Goal: Task Accomplishment & Management: Manage account settings

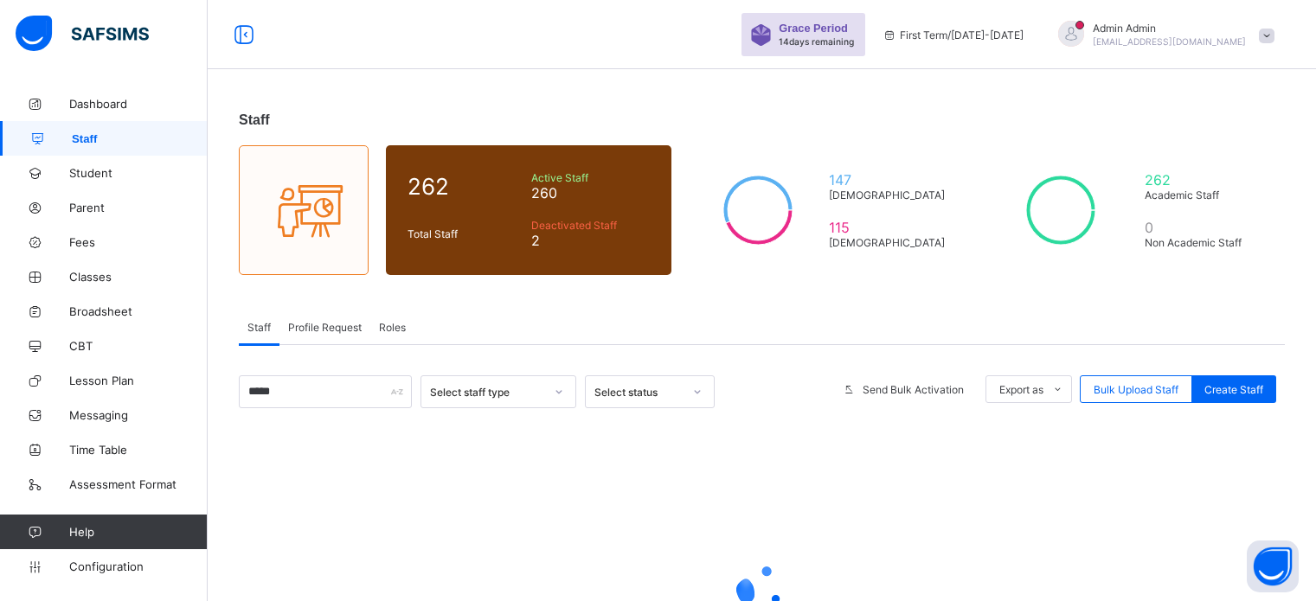
scroll to position [132, 0]
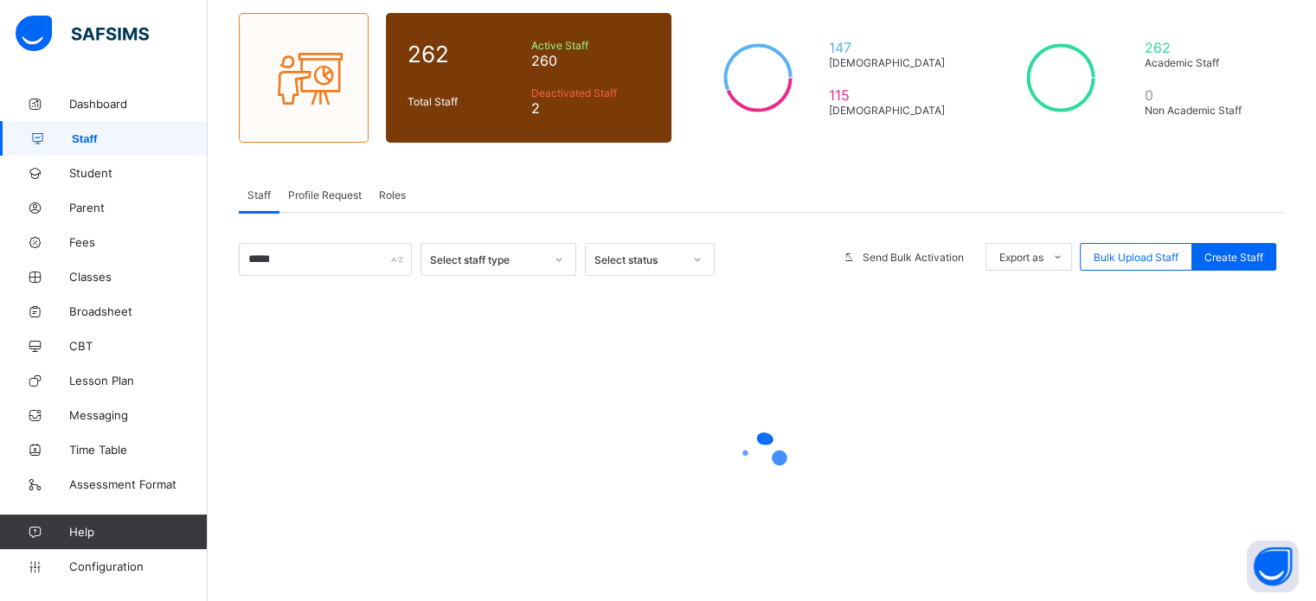
click at [253, 271] on input "*****" at bounding box center [325, 259] width 173 height 33
click at [274, 269] on input "*****" at bounding box center [325, 259] width 173 height 33
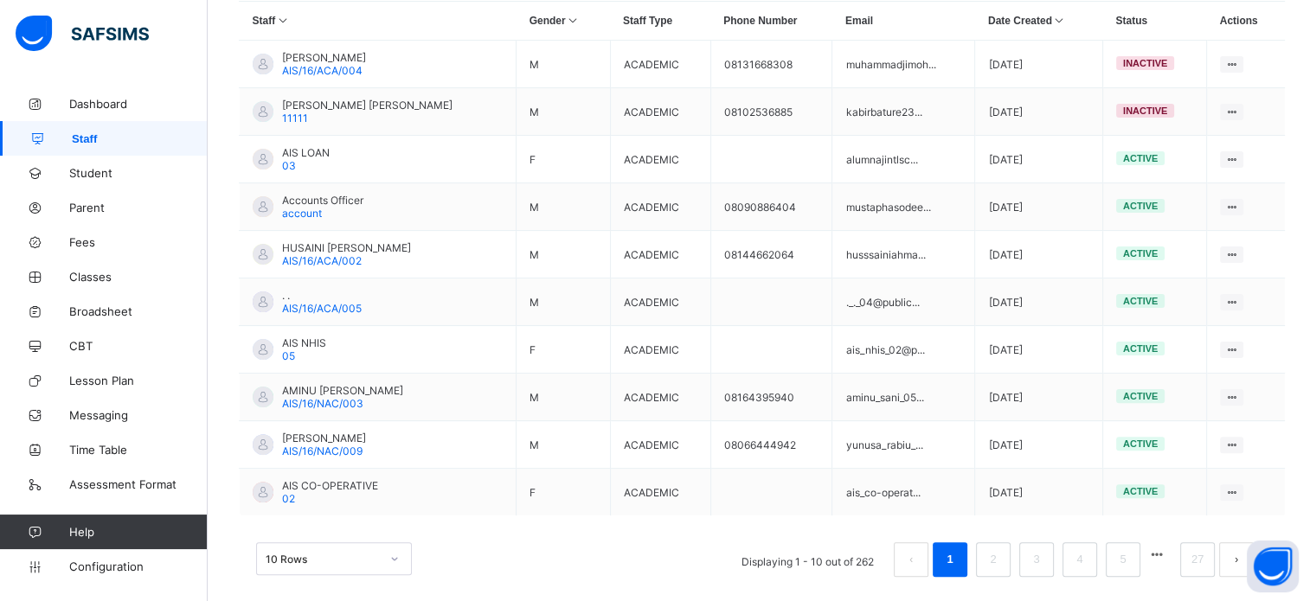
scroll to position [221, 0]
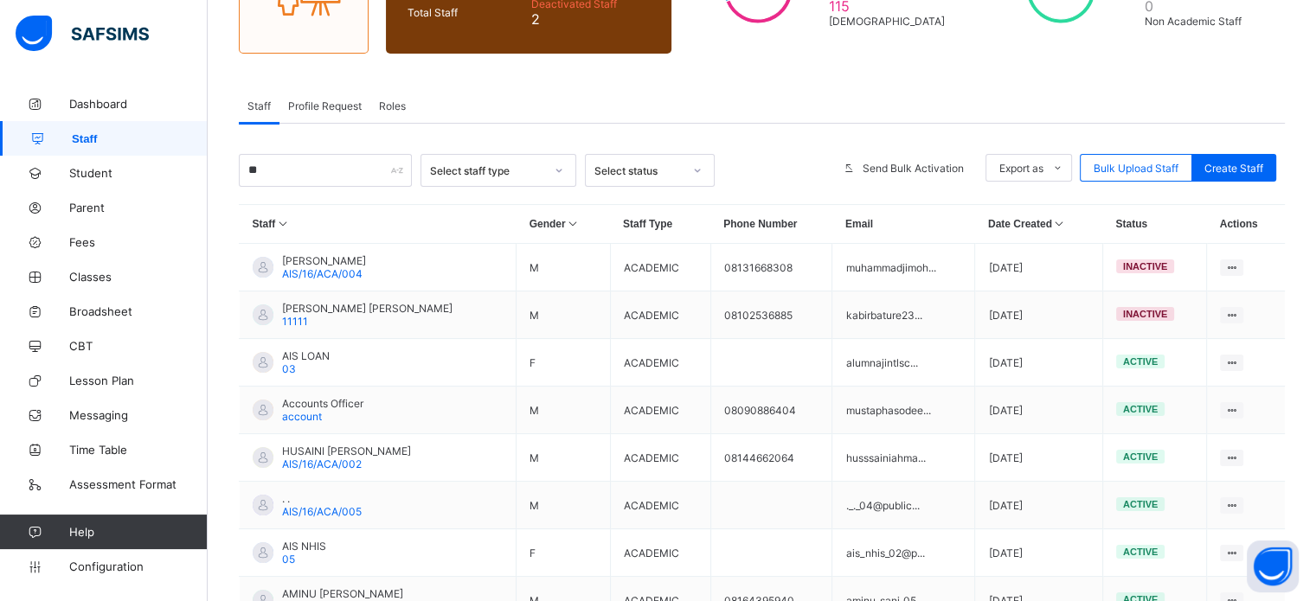
type input "*"
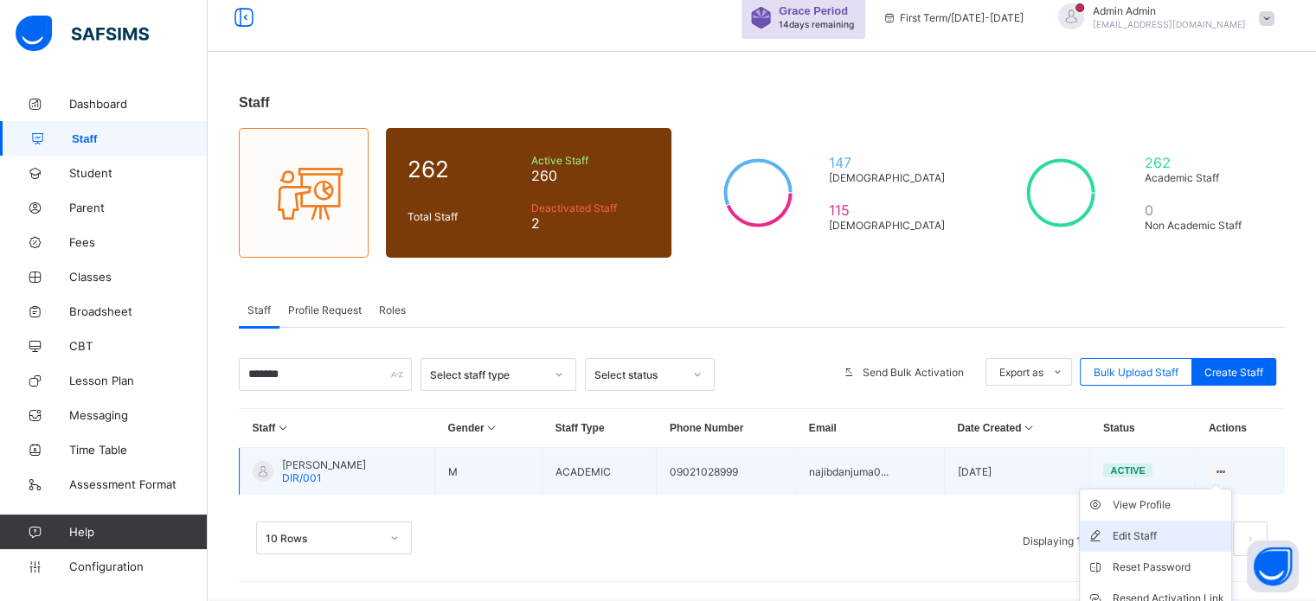
scroll to position [93, 0]
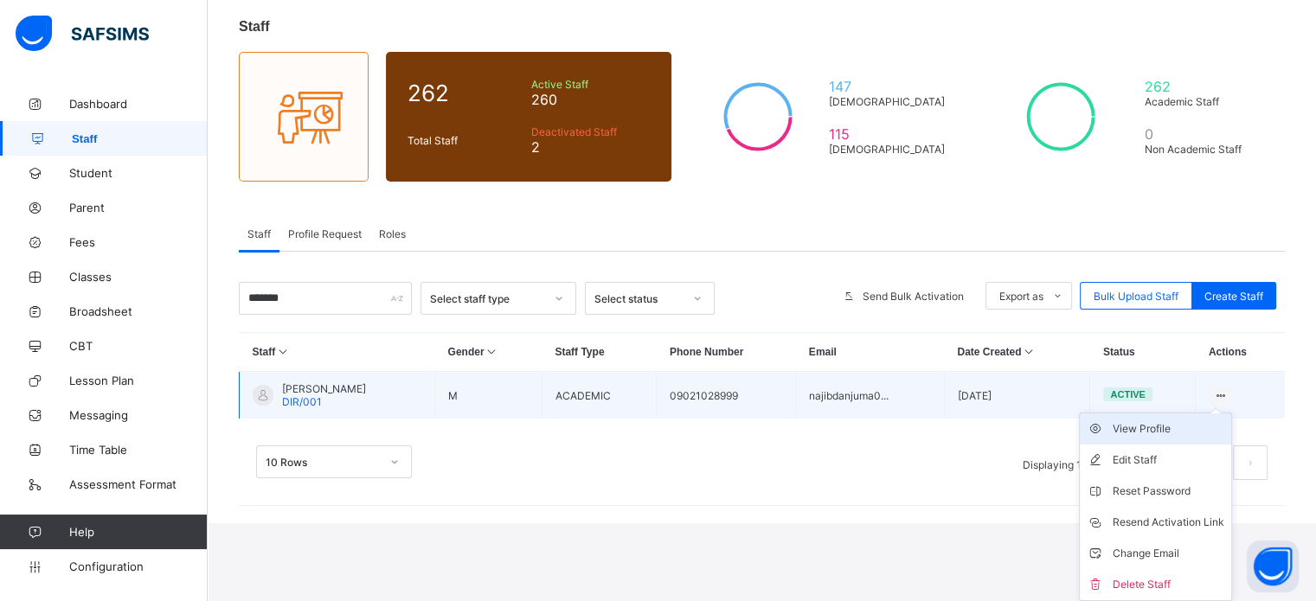
type input "*******"
click at [1179, 428] on div "View Profile" at bounding box center [1169, 428] width 112 height 17
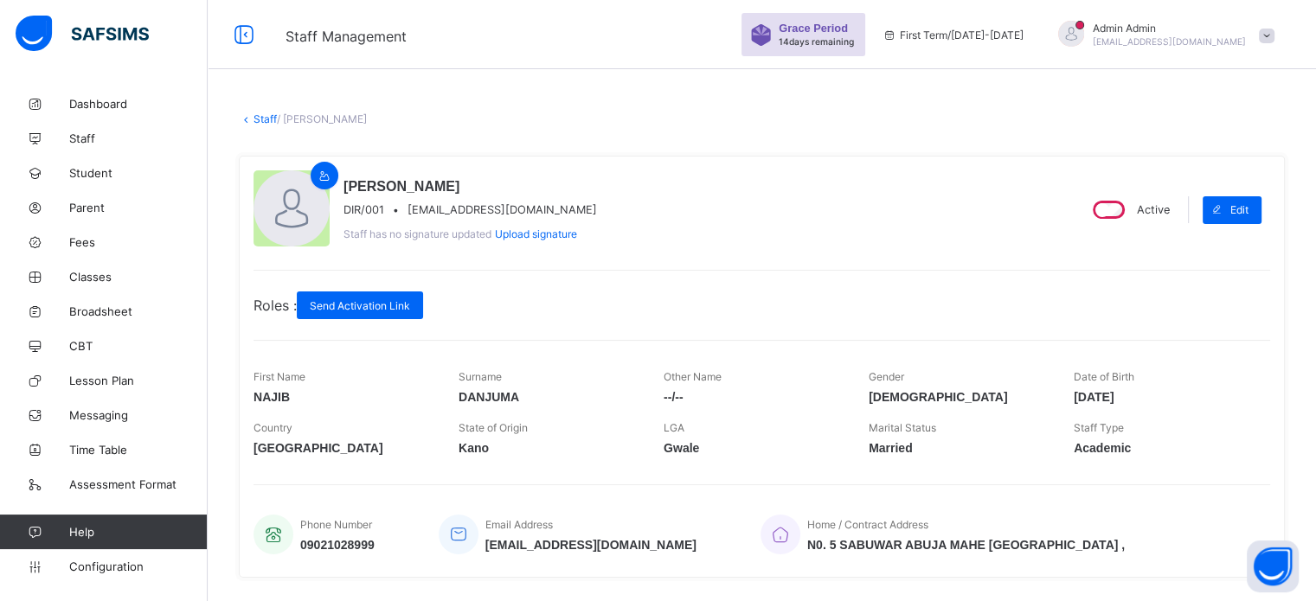
click at [261, 117] on link "Staff" at bounding box center [264, 118] width 23 height 13
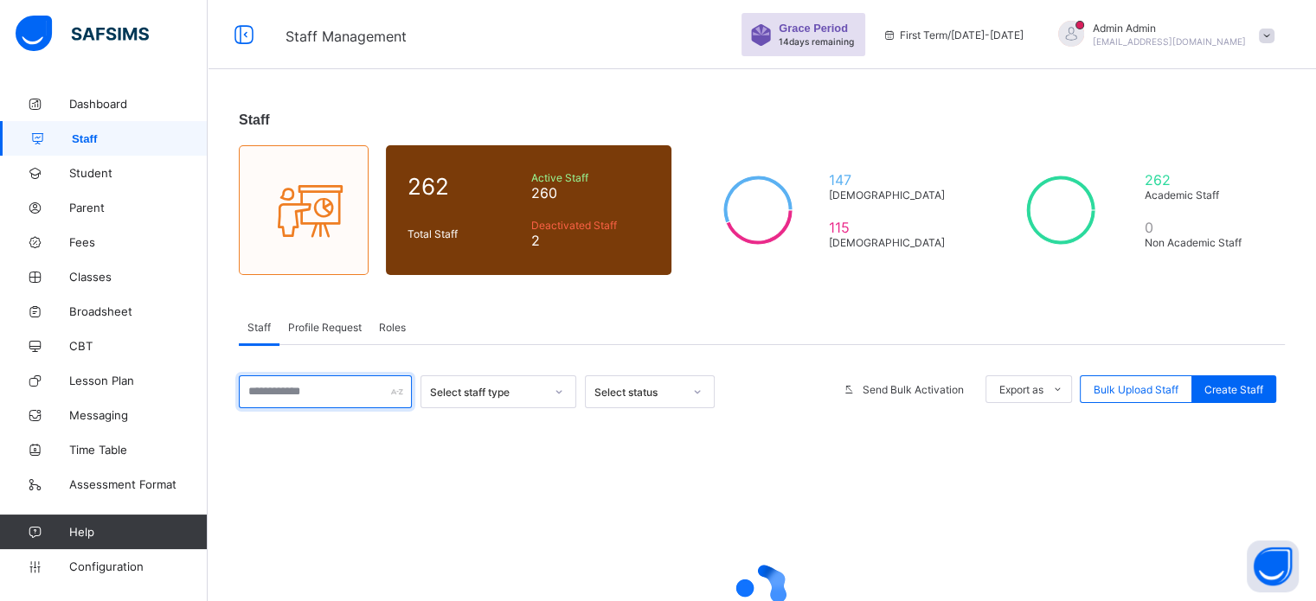
click at [346, 397] on input "text" at bounding box center [325, 391] width 173 height 33
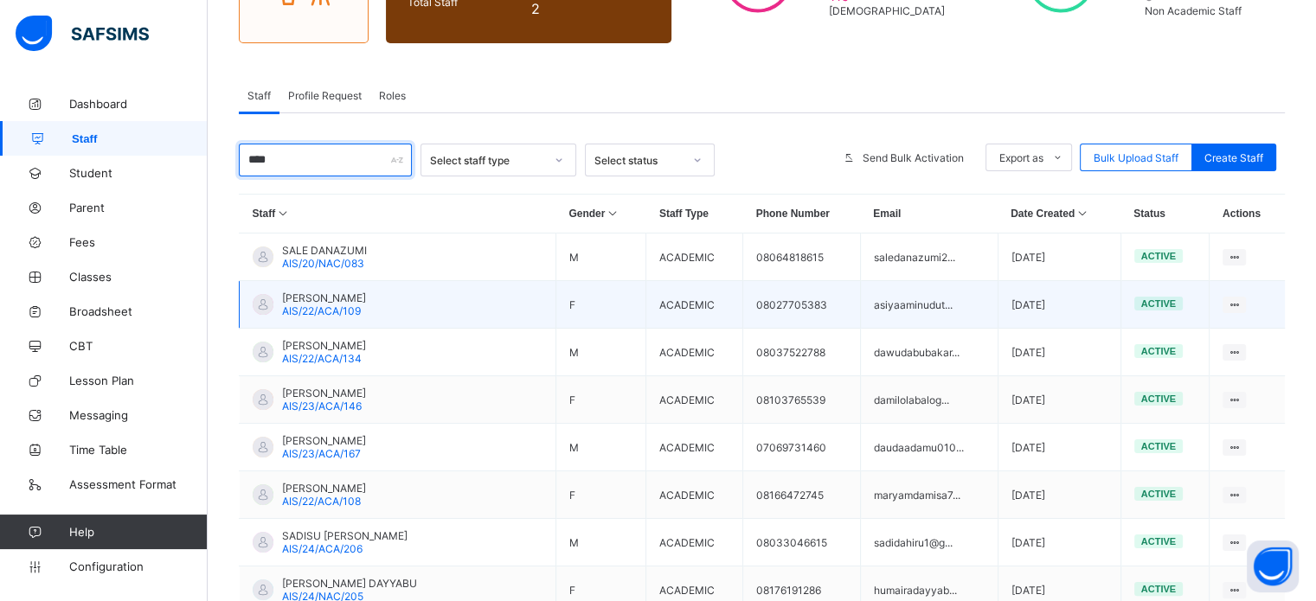
scroll to position [228, 0]
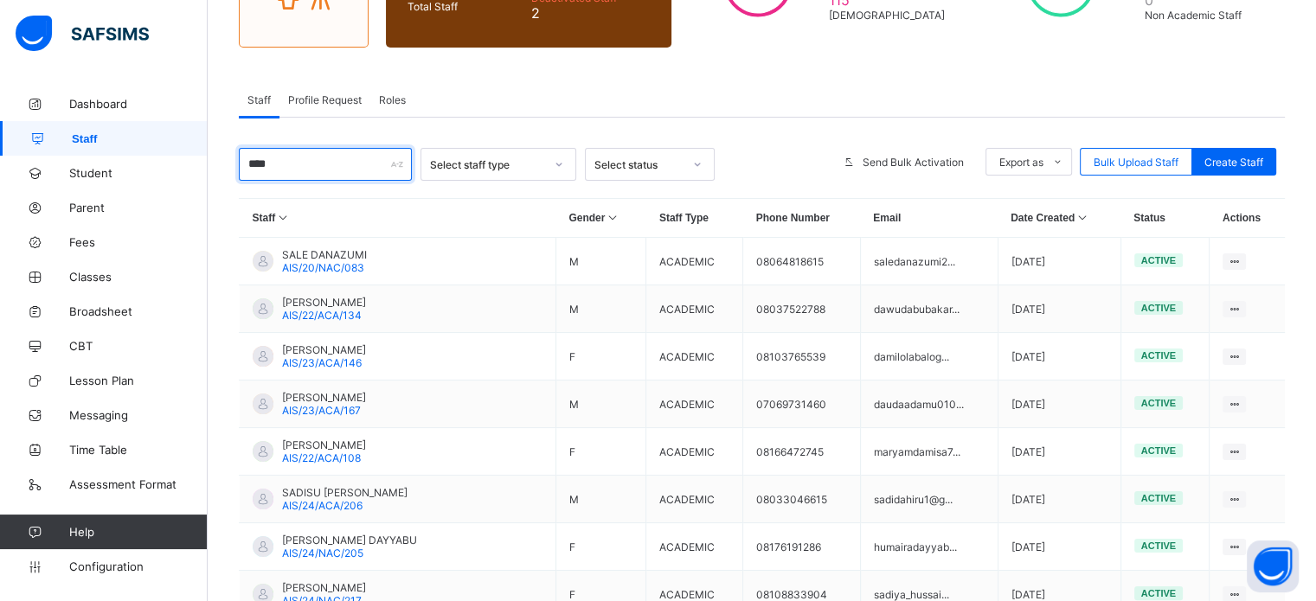
click at [299, 168] on input "****" at bounding box center [325, 164] width 173 height 33
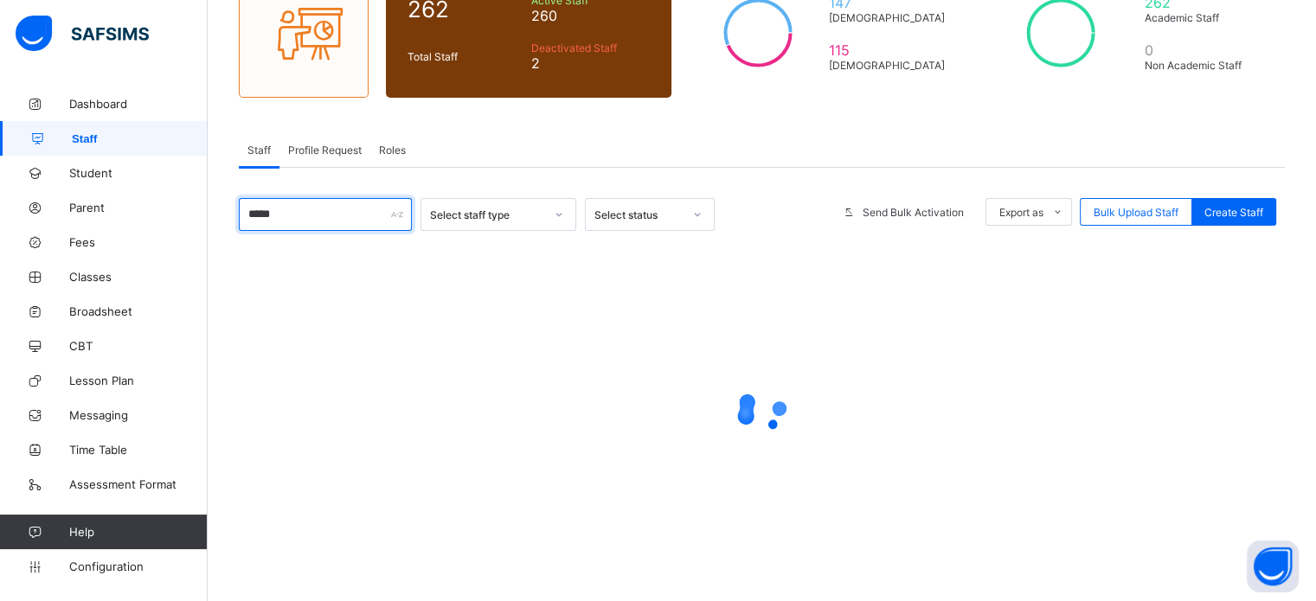
scroll to position [177, 0]
type input "*******"
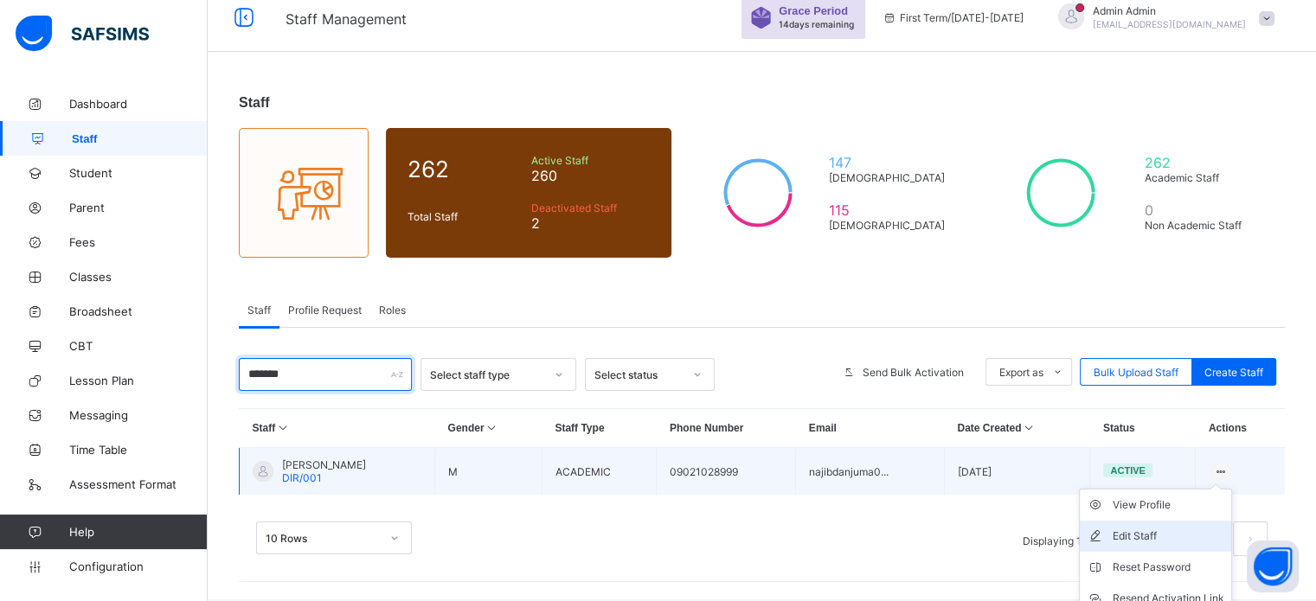
scroll to position [93, 0]
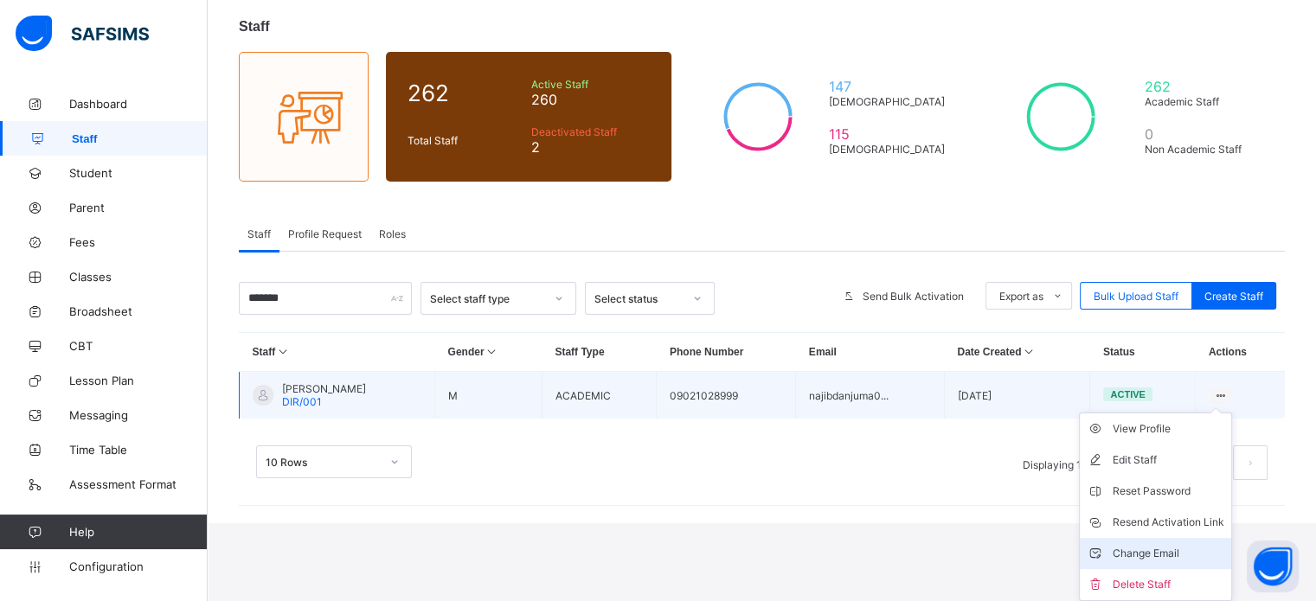
click at [1148, 548] on div "Change Email" at bounding box center [1169, 553] width 112 height 17
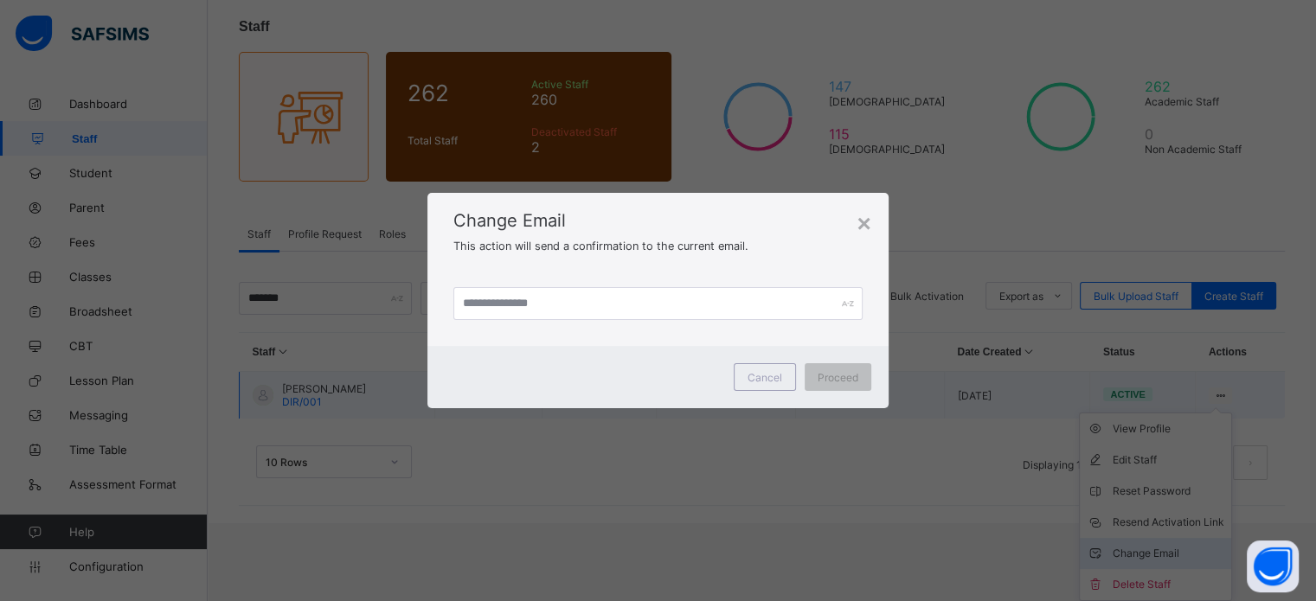
scroll to position [17, 0]
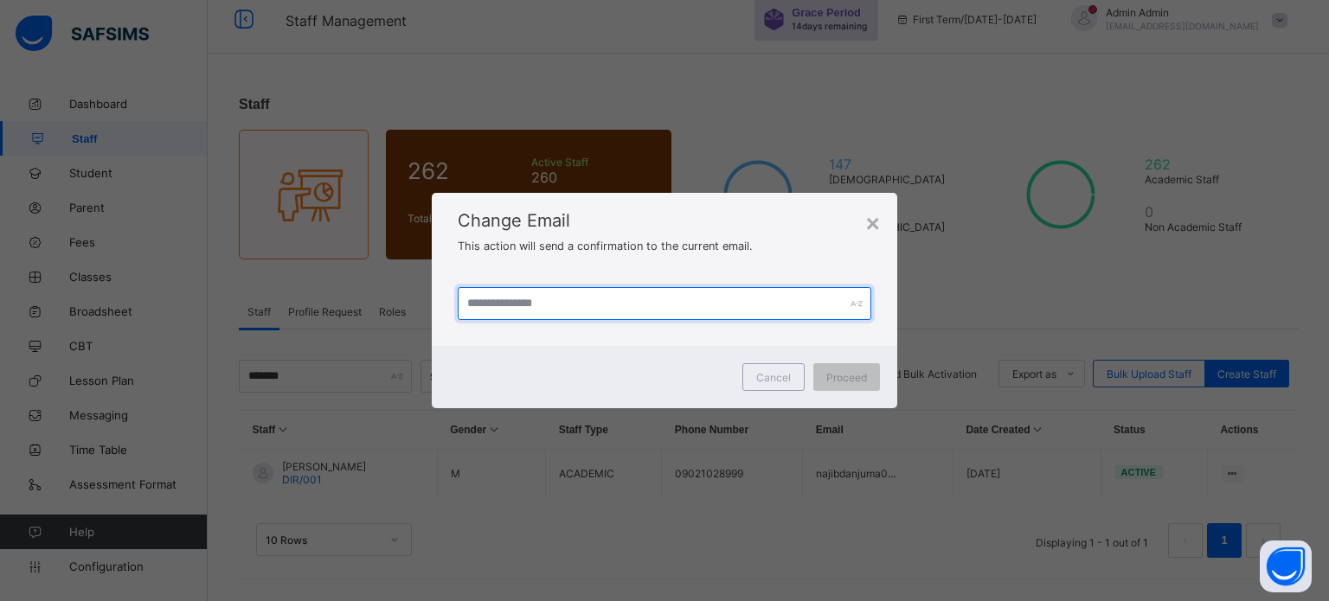
click at [523, 298] on input "text" at bounding box center [665, 303] width 414 height 33
type input "**********"
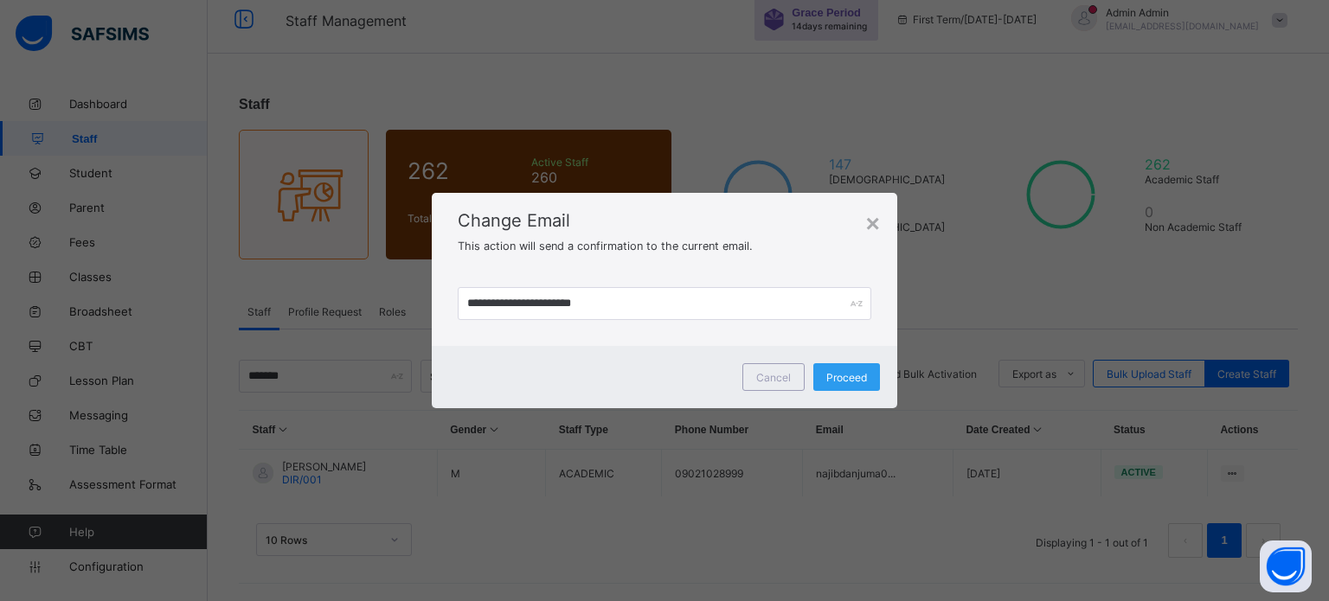
click at [841, 371] on span "Proceed" at bounding box center [846, 377] width 41 height 13
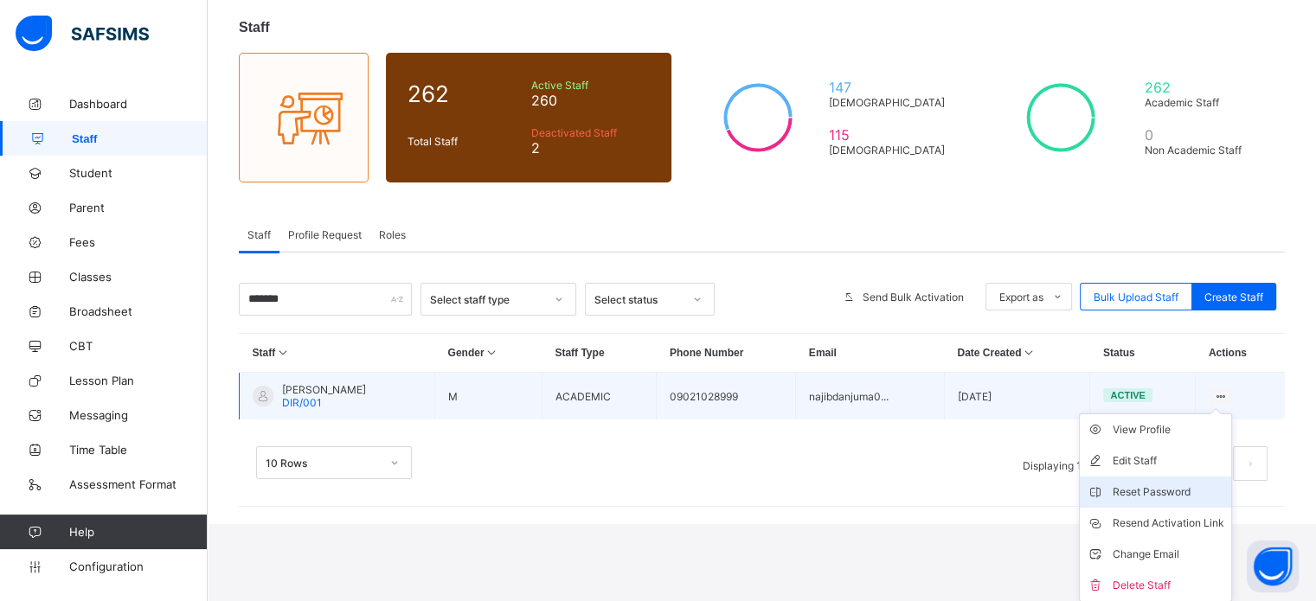
scroll to position [93, 0]
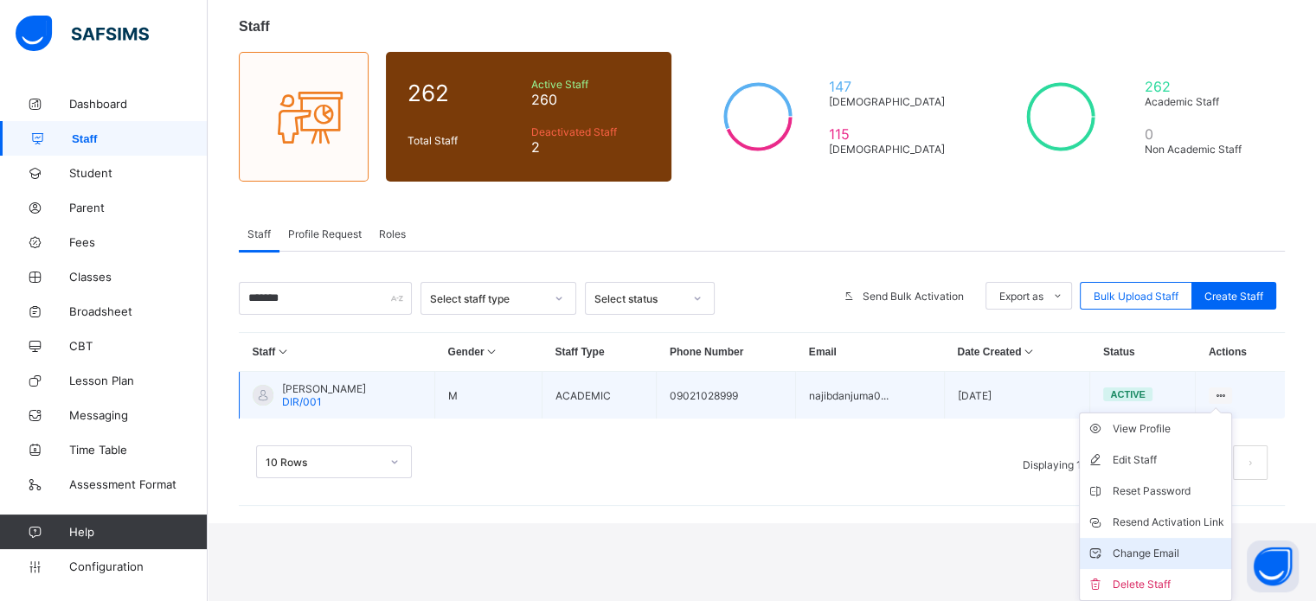
click at [1155, 560] on div "Change Email" at bounding box center [1169, 553] width 112 height 17
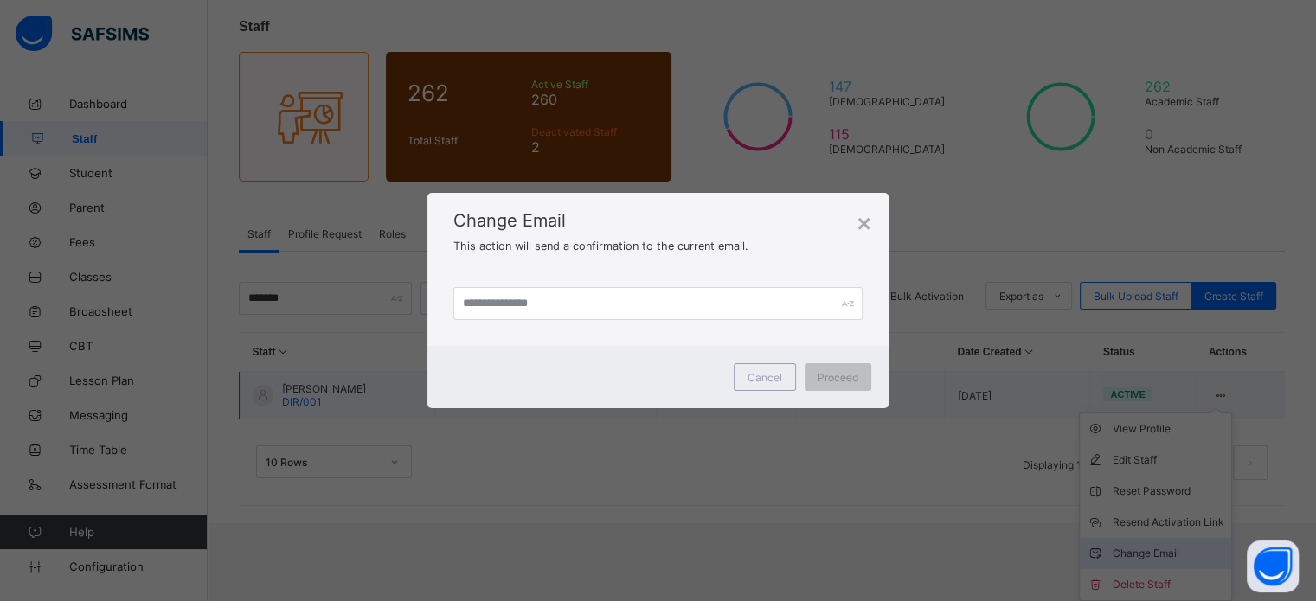
scroll to position [17, 0]
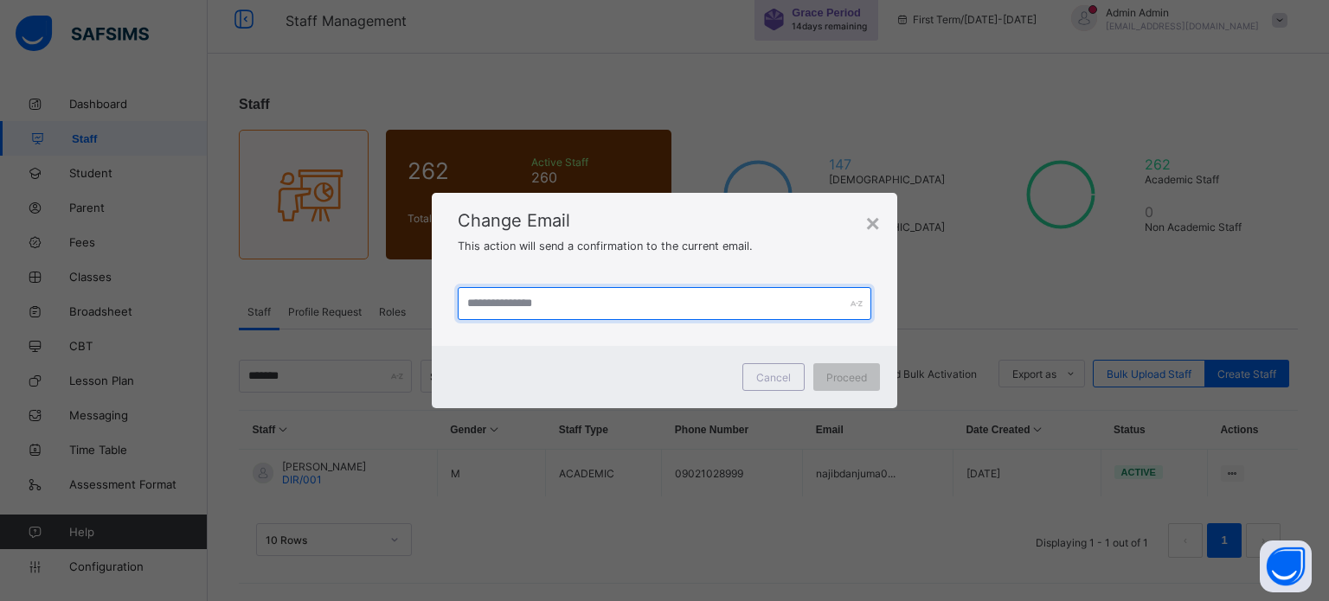
click at [706, 291] on input "text" at bounding box center [665, 303] width 414 height 33
paste input "**********"
type input "**********"
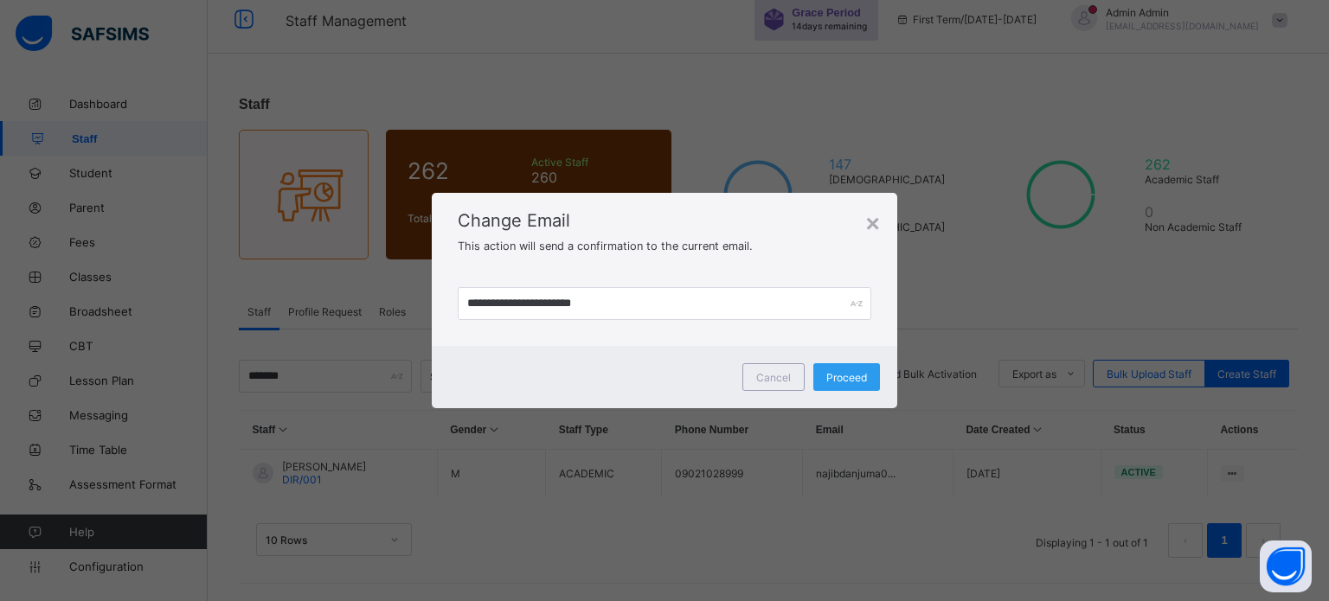
click at [835, 379] on span "Proceed" at bounding box center [846, 377] width 41 height 13
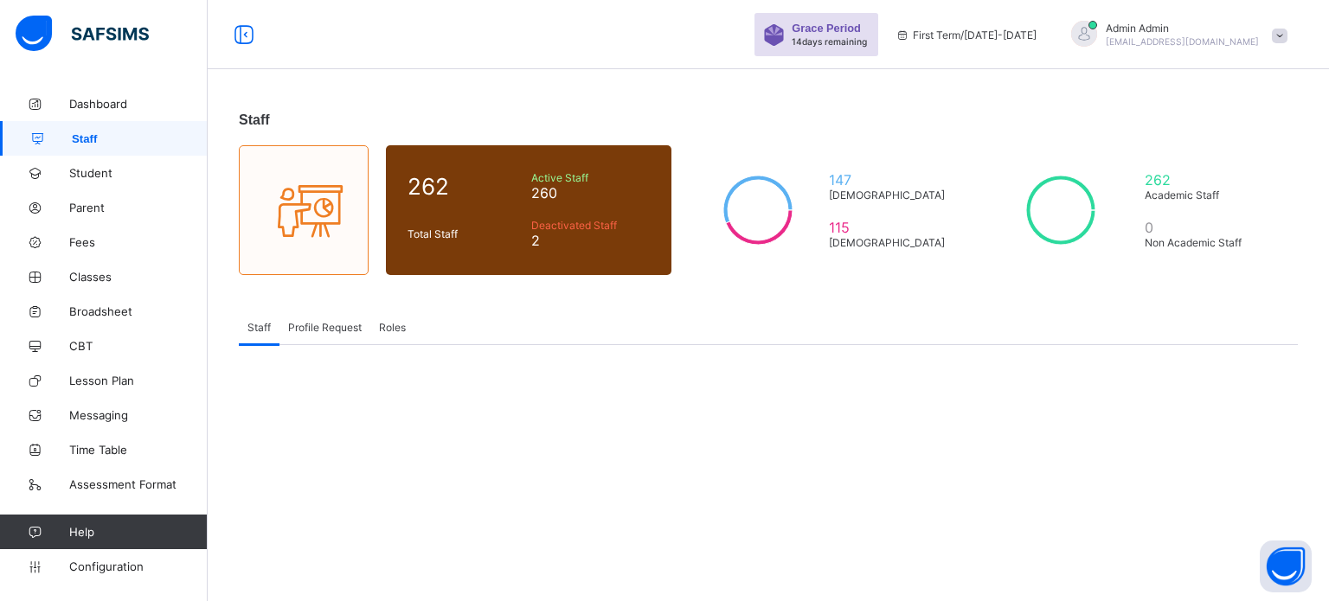
click at [303, 325] on span "Profile Request" at bounding box center [325, 327] width 74 height 13
click at [413, 324] on div "Roles" at bounding box center [392, 327] width 44 height 35
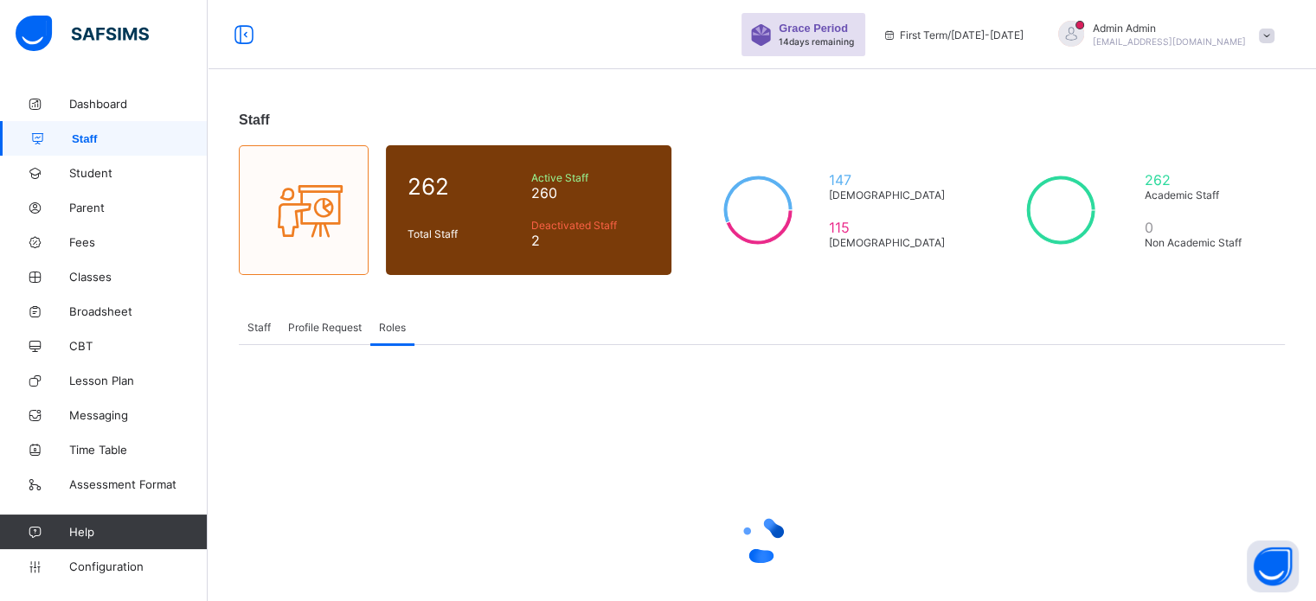
click at [247, 328] on span "Staff" at bounding box center [258, 327] width 23 height 13
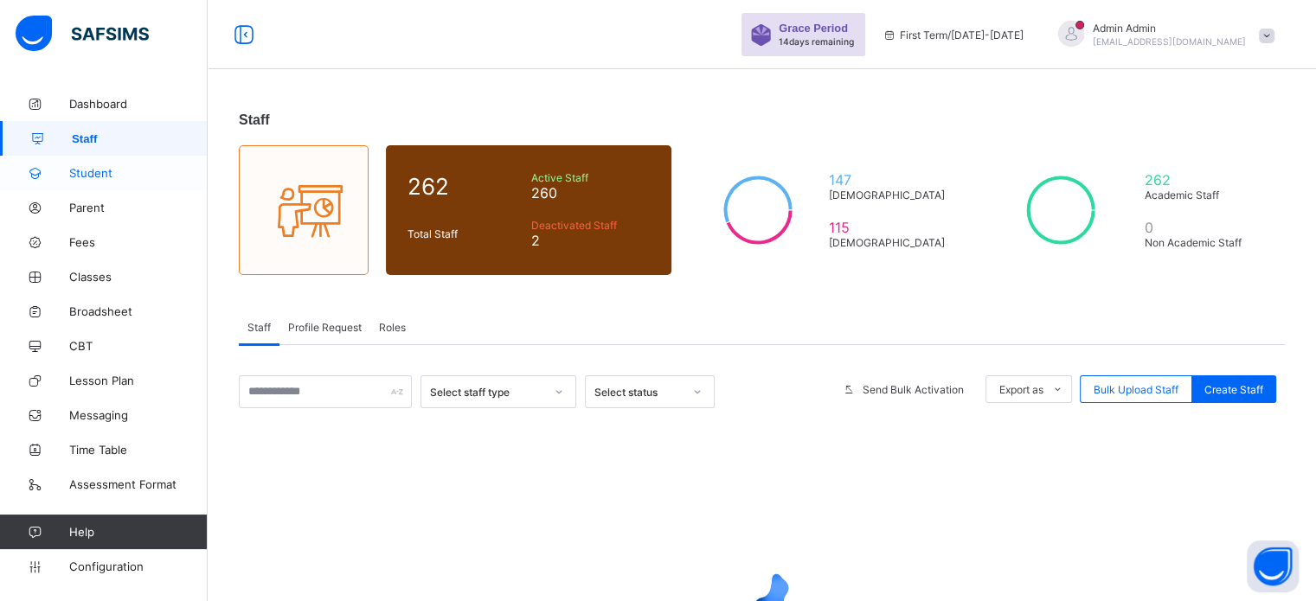
click at [101, 172] on span "Student" at bounding box center [138, 173] width 138 height 14
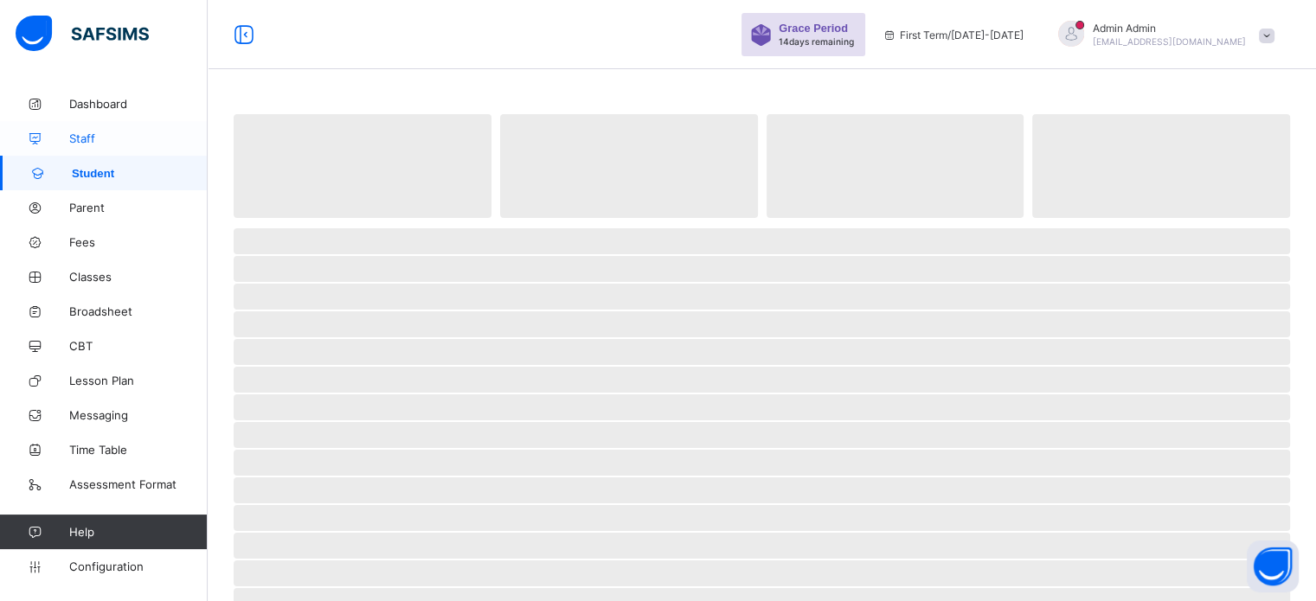
click at [90, 137] on span "Staff" at bounding box center [138, 138] width 138 height 14
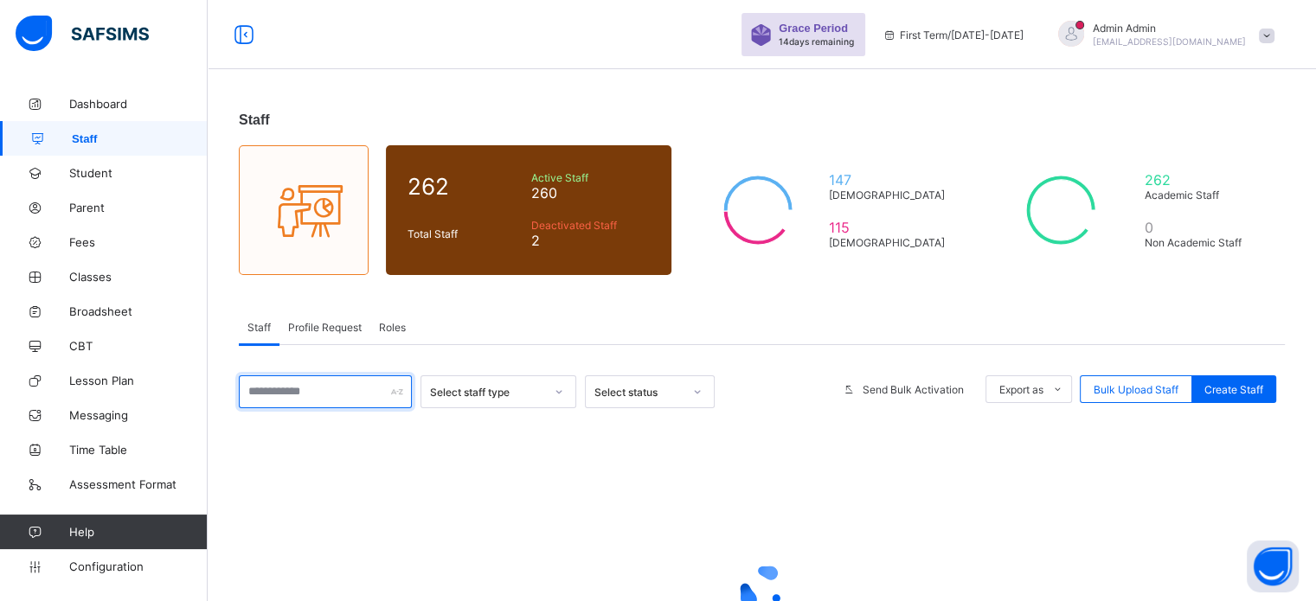
click at [318, 394] on input "text" at bounding box center [325, 391] width 173 height 33
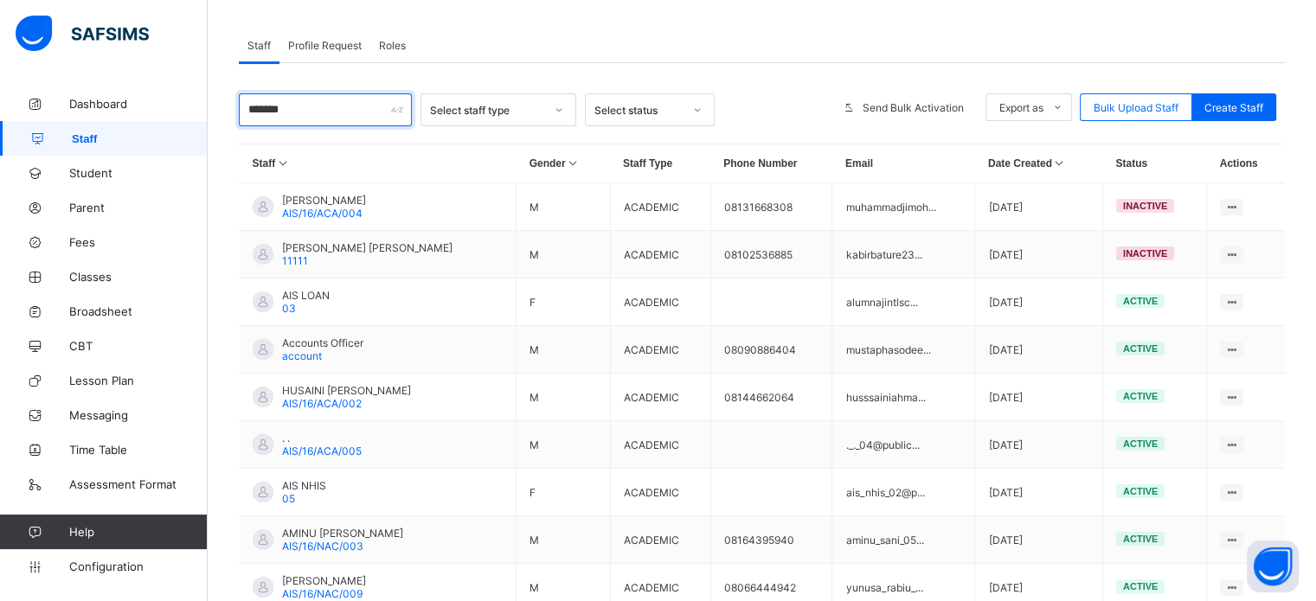
scroll to position [273, 0]
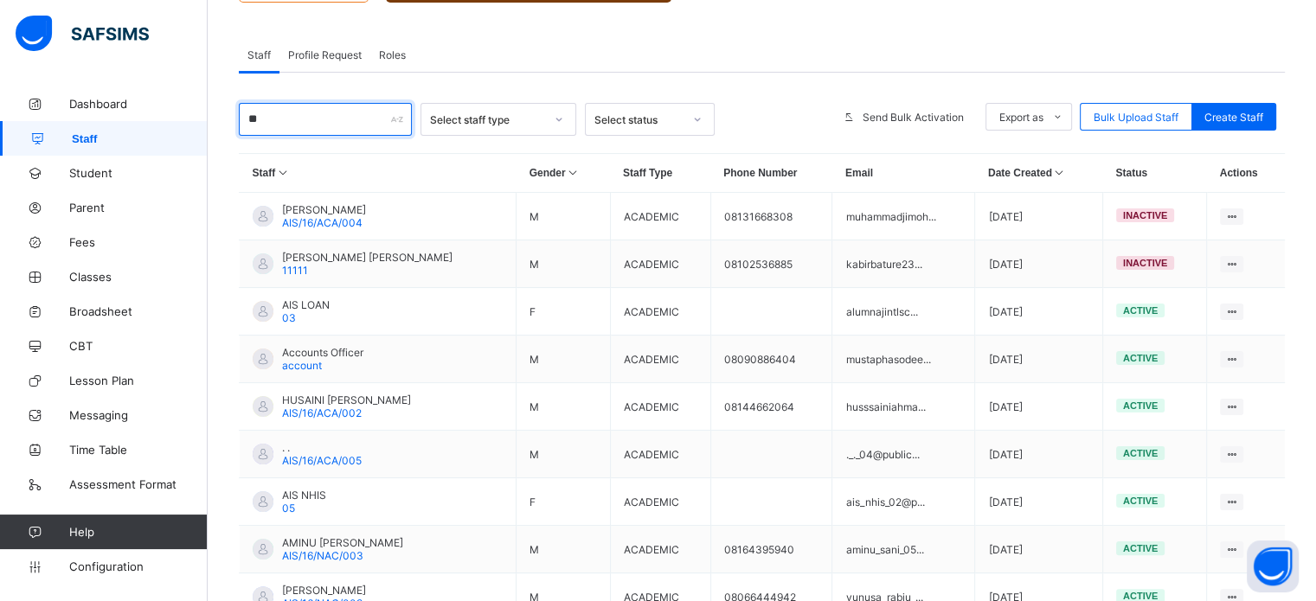
type input "*"
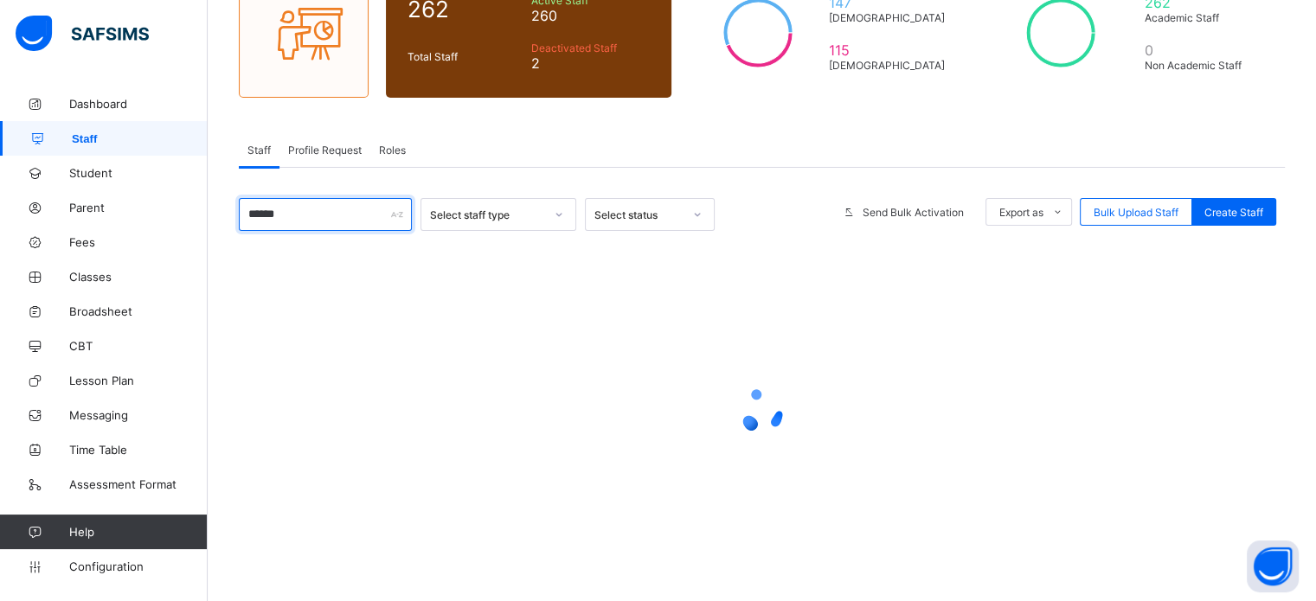
type input "*******"
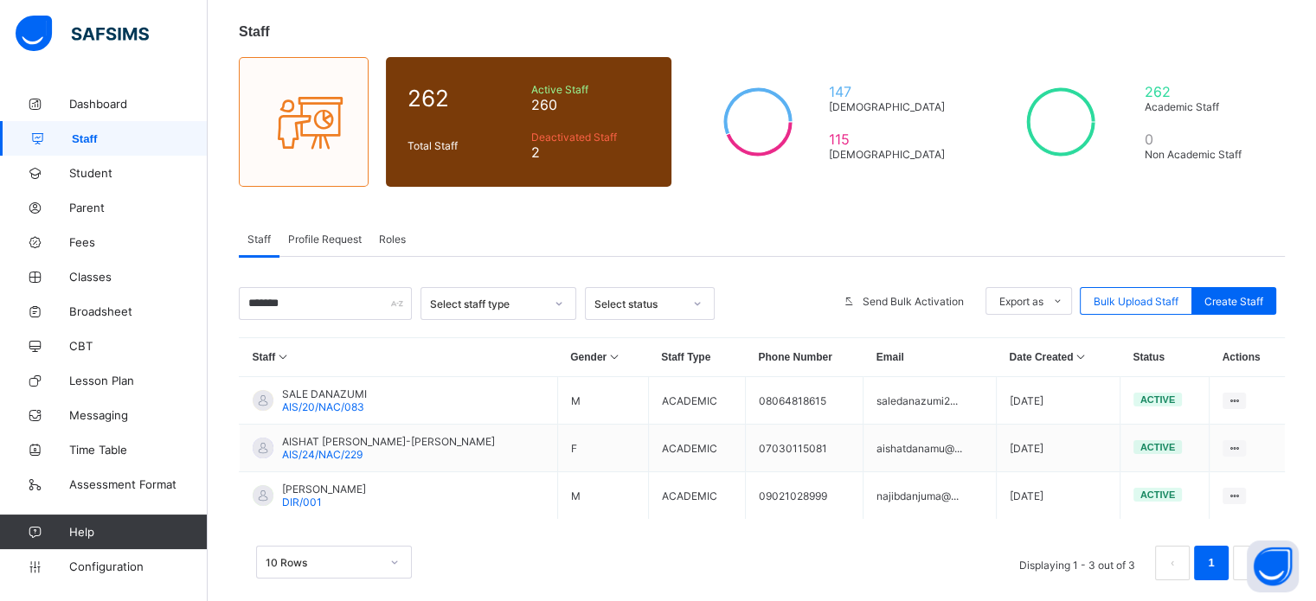
scroll to position [17, 0]
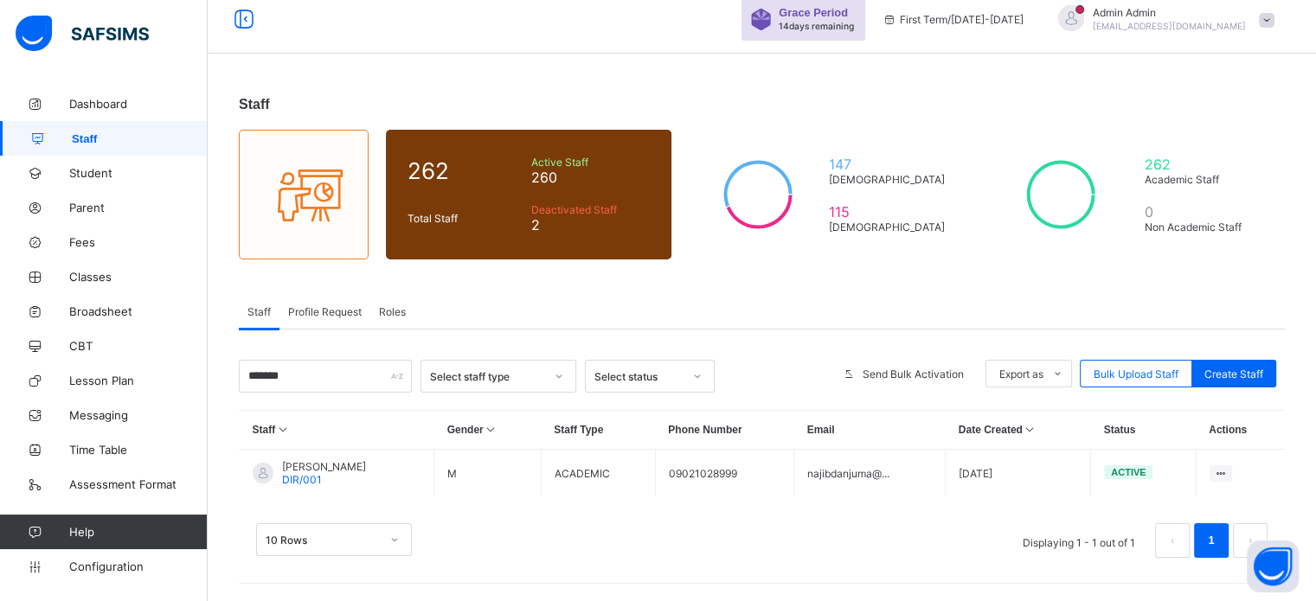
click at [1287, 189] on div "Staff 262 Total Staff Active Staff 260 Deactivated Staff 2 147 Male 115 Female …" at bounding box center [762, 336] width 1108 height 530
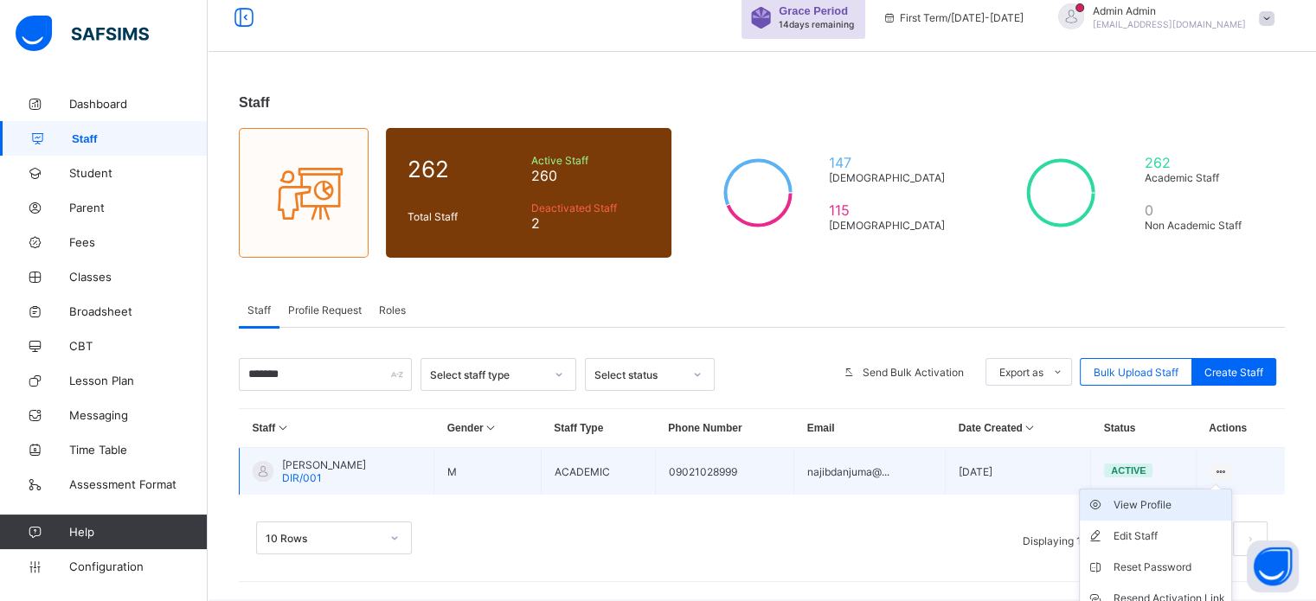
click at [1170, 511] on div "View Profile" at bounding box center [1169, 505] width 112 height 17
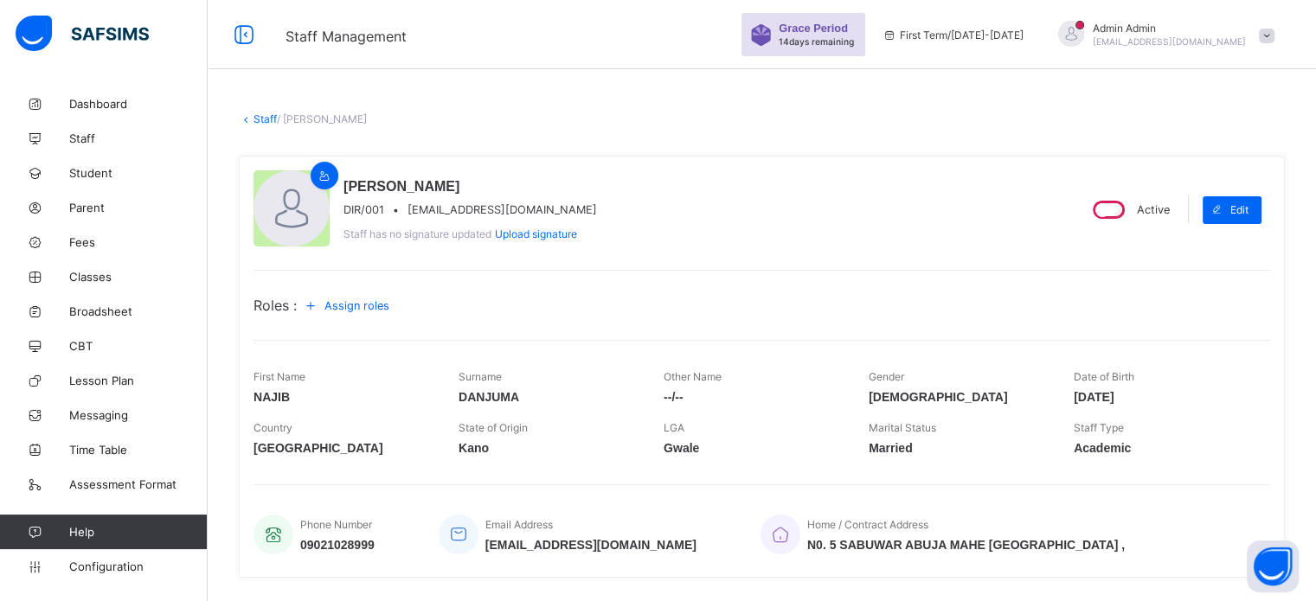
click at [366, 309] on span "Assign roles" at bounding box center [356, 305] width 65 height 13
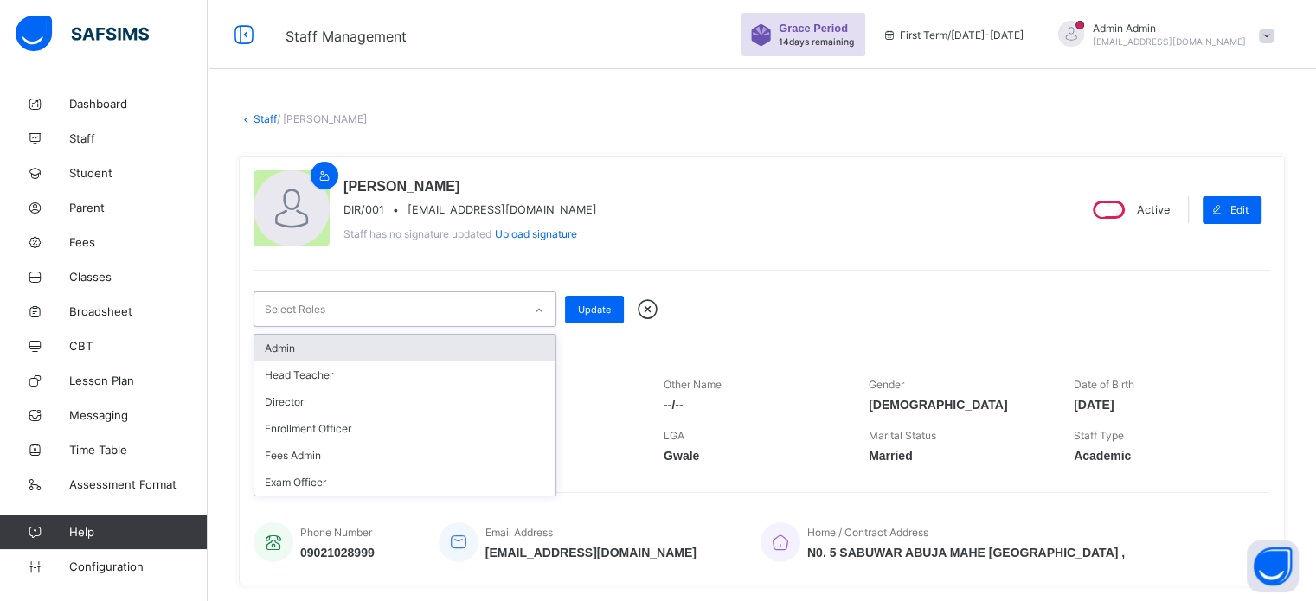
click at [457, 311] on div "Select Roles" at bounding box center [388, 309] width 268 height 34
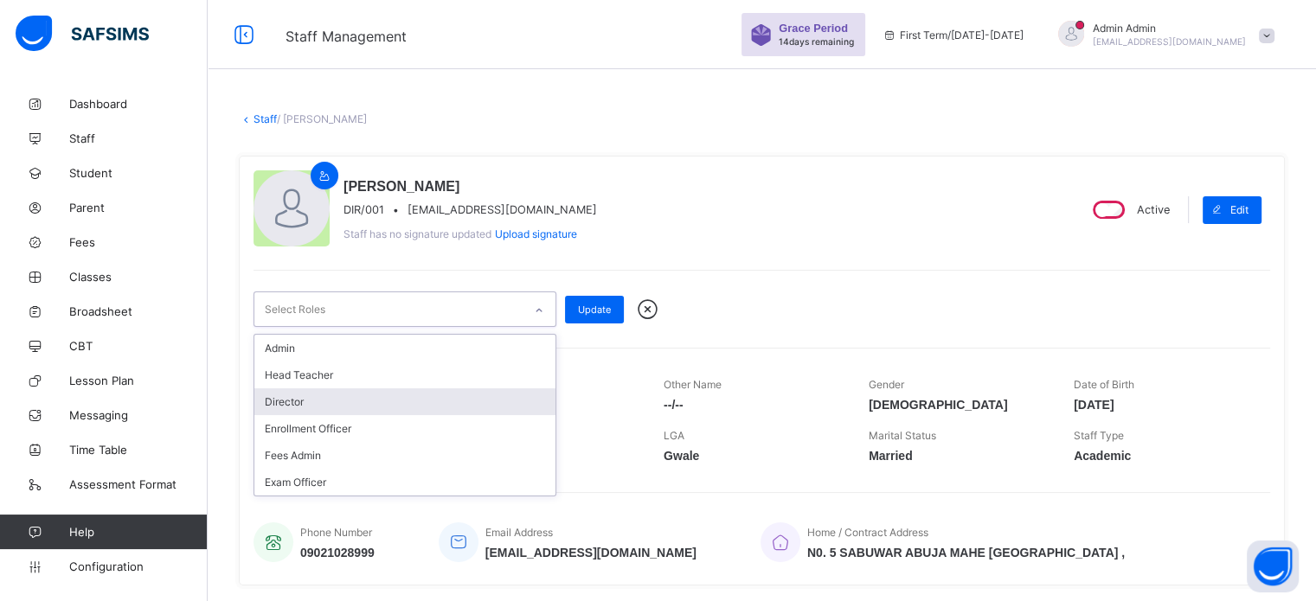
click at [356, 405] on div "Director" at bounding box center [404, 401] width 301 height 27
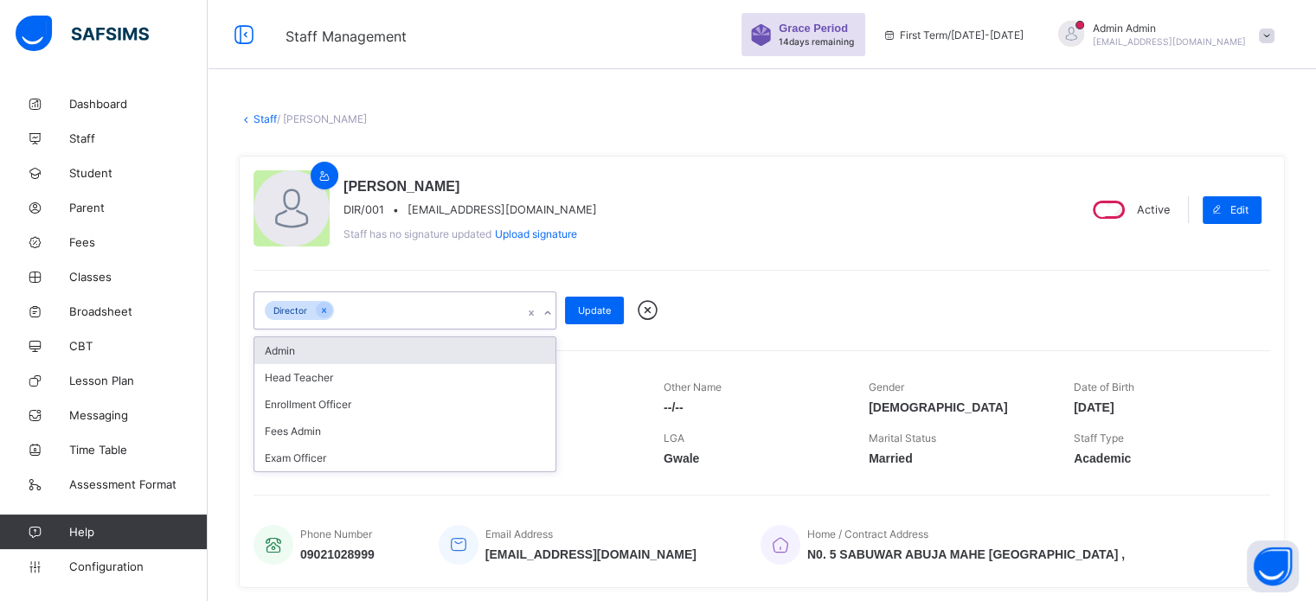
click at [353, 359] on div "Admin" at bounding box center [404, 350] width 301 height 27
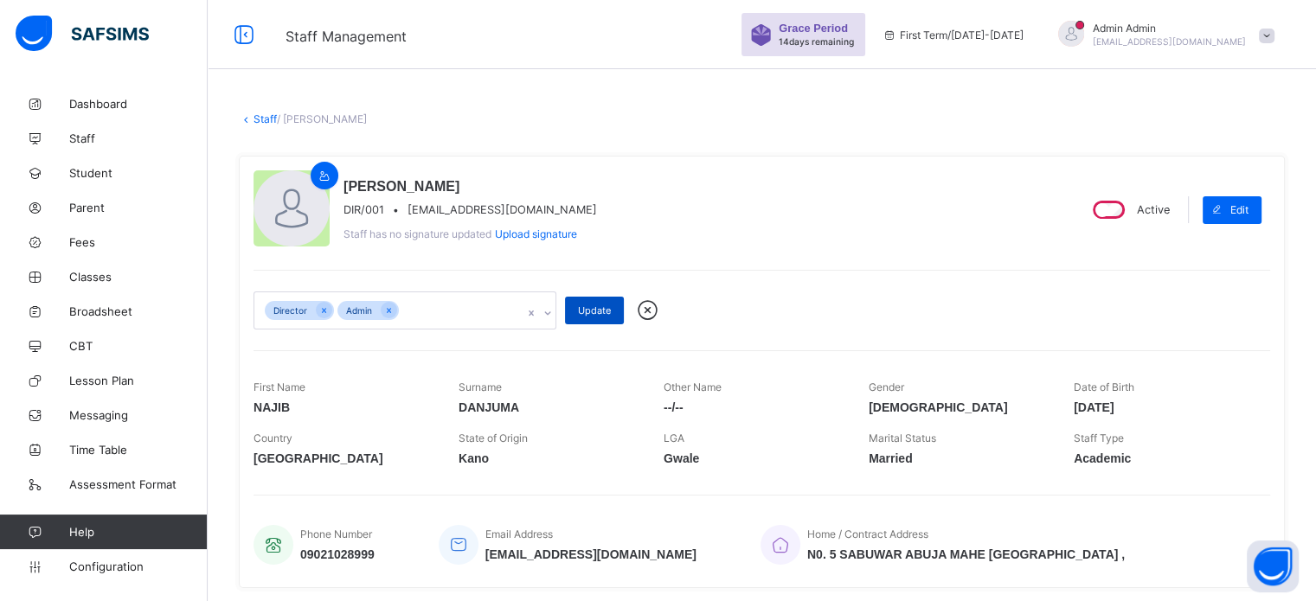
click at [599, 311] on span "Update" at bounding box center [594, 311] width 33 height 12
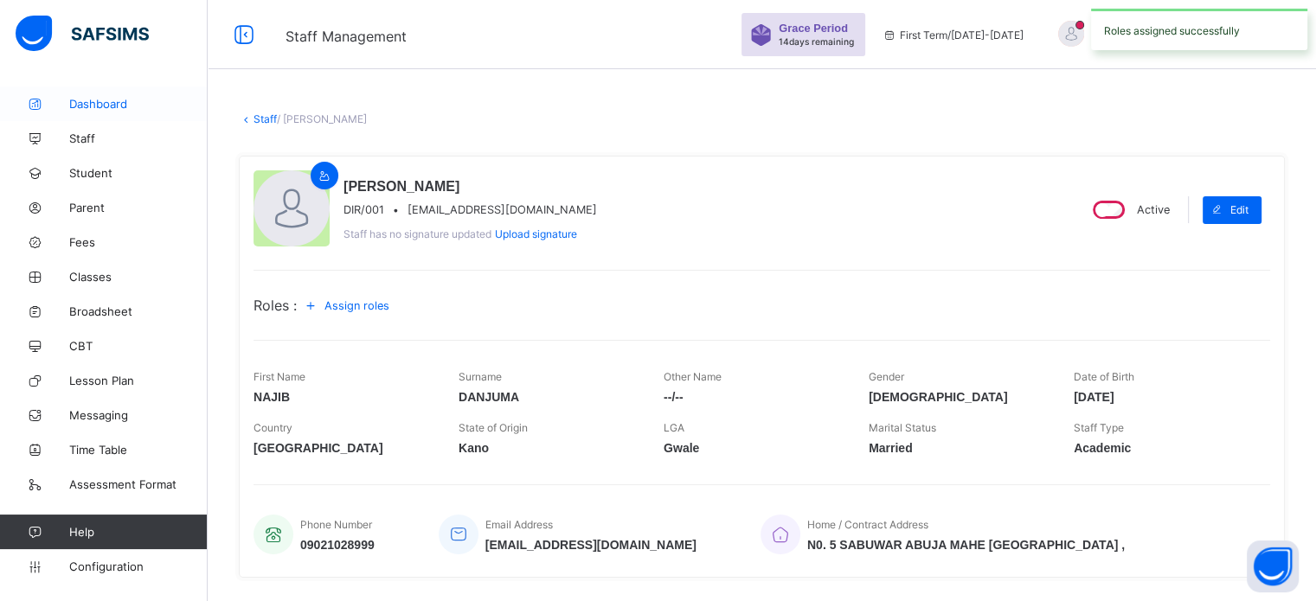
click at [121, 95] on link "Dashboard" at bounding box center [104, 104] width 208 height 35
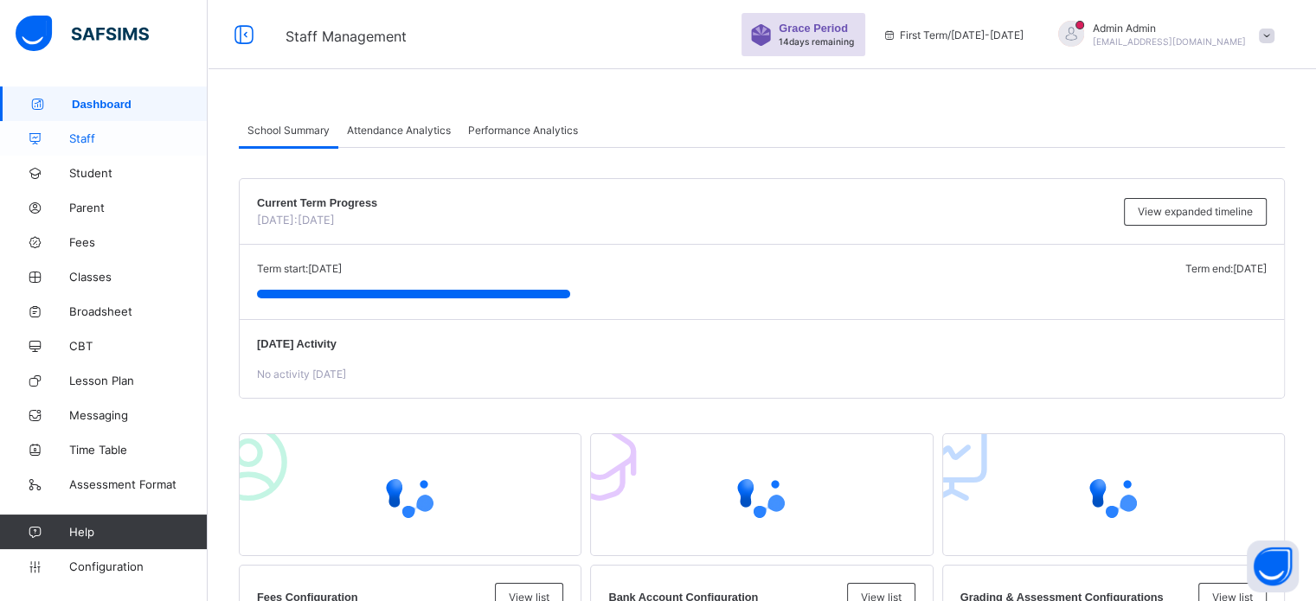
click at [55, 143] on icon at bounding box center [34, 138] width 69 height 13
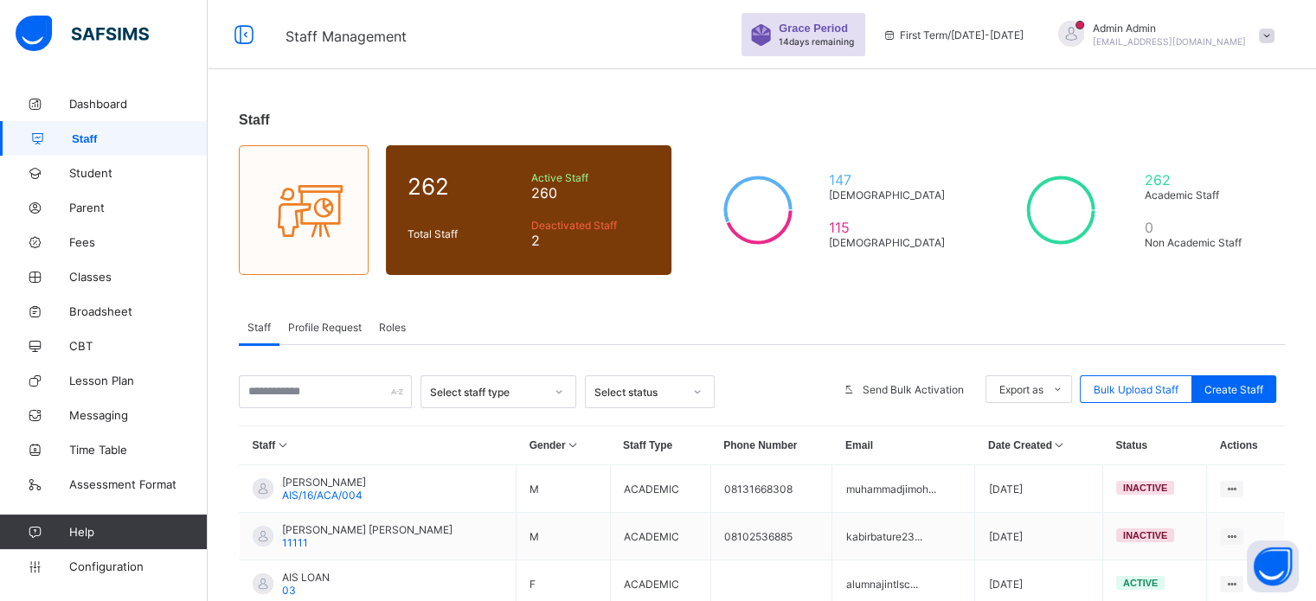
click at [854, 144] on div "Staff 262 Total Staff Active Staff 260 Deactivated Staff 2 147 Male 115 Female …" at bounding box center [762, 566] width 1108 height 959
click at [104, 565] on span "Configuration" at bounding box center [138, 567] width 138 height 14
